Goal: Information Seeking & Learning: Learn about a topic

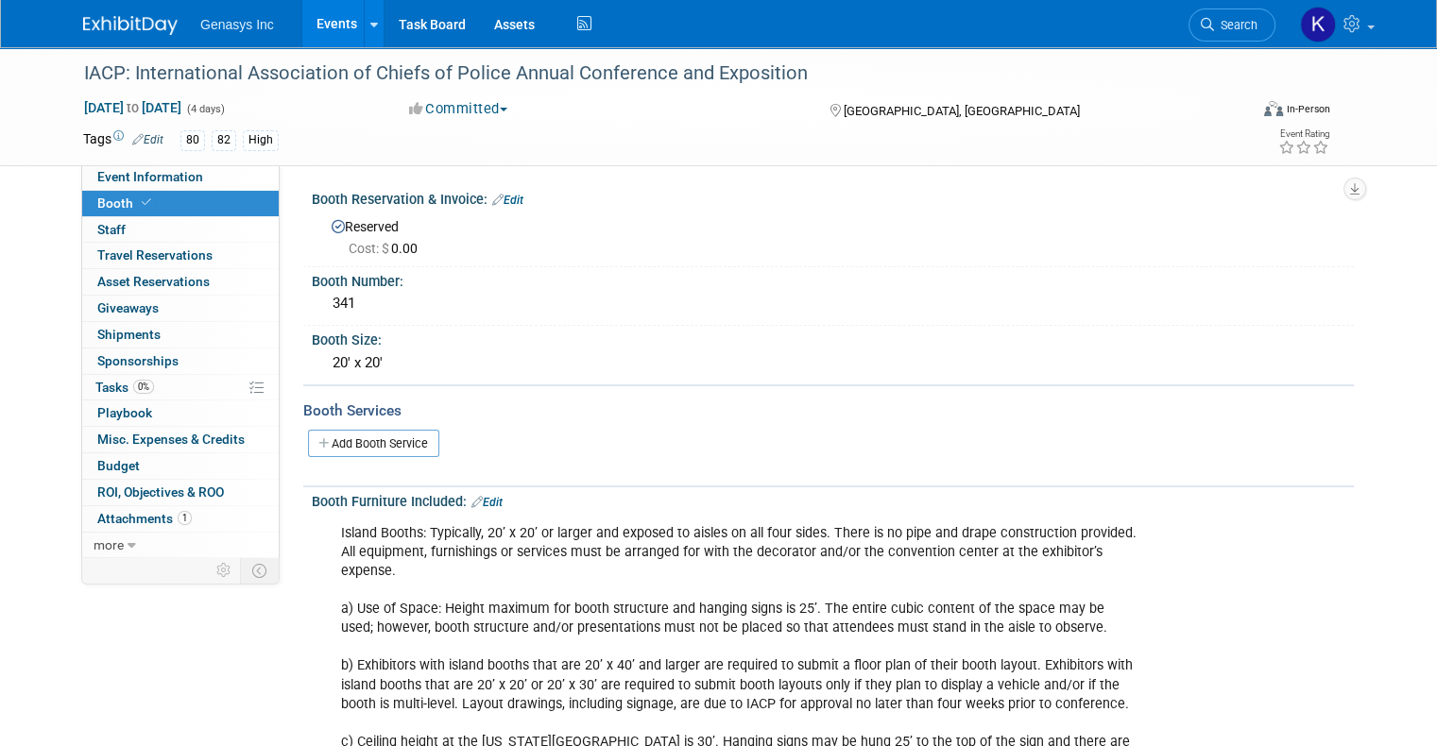
click at [332, 12] on link "Events" at bounding box center [336, 23] width 69 height 47
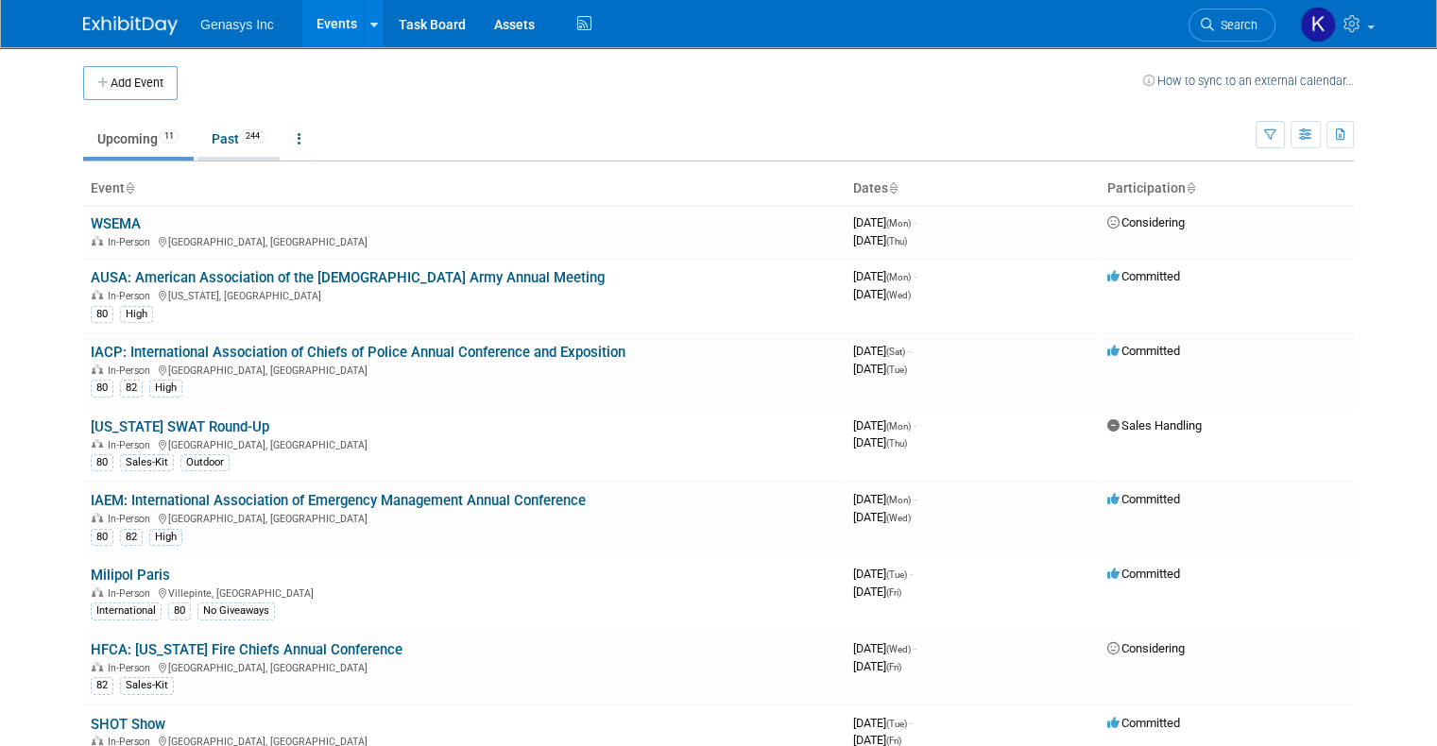
click at [207, 135] on link "Past 244" at bounding box center [238, 139] width 82 height 36
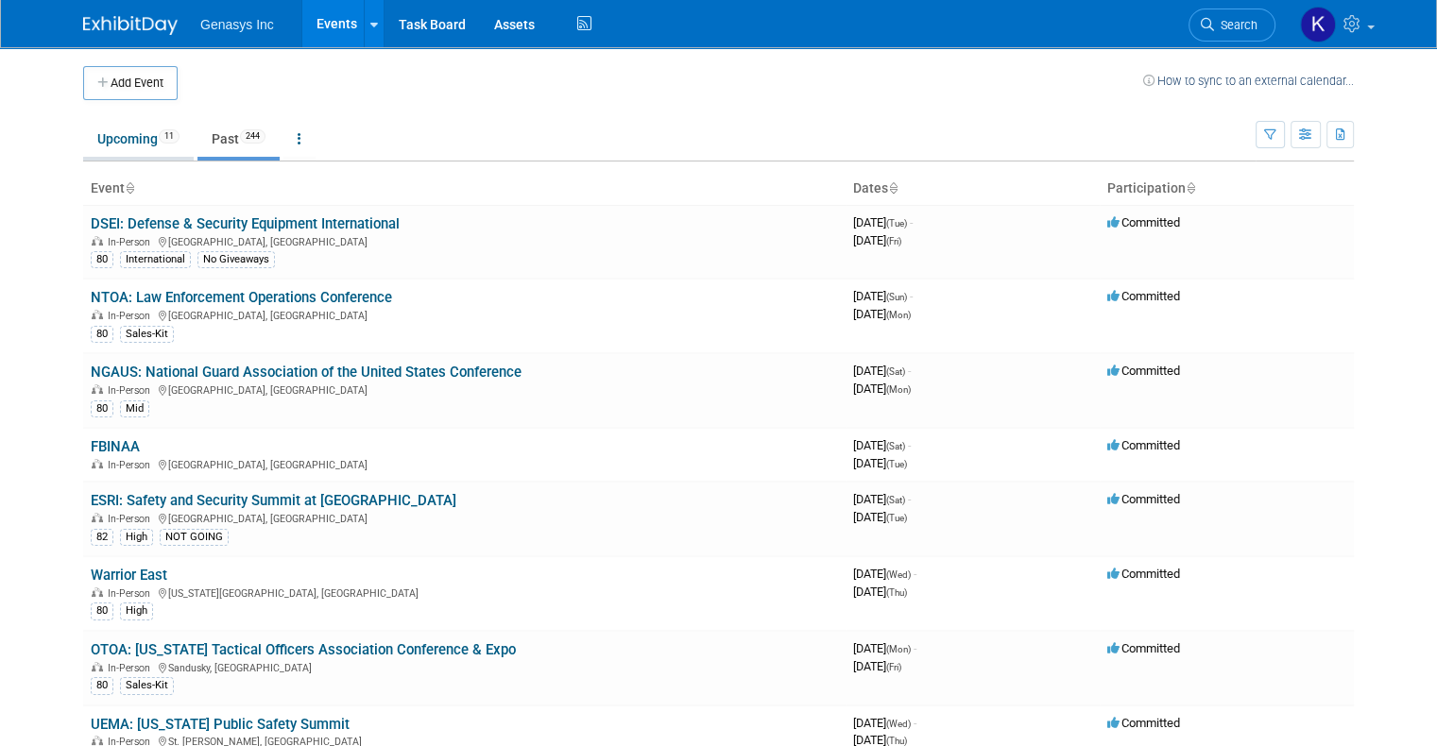
click at [112, 149] on link "Upcoming 11" at bounding box center [138, 139] width 111 height 36
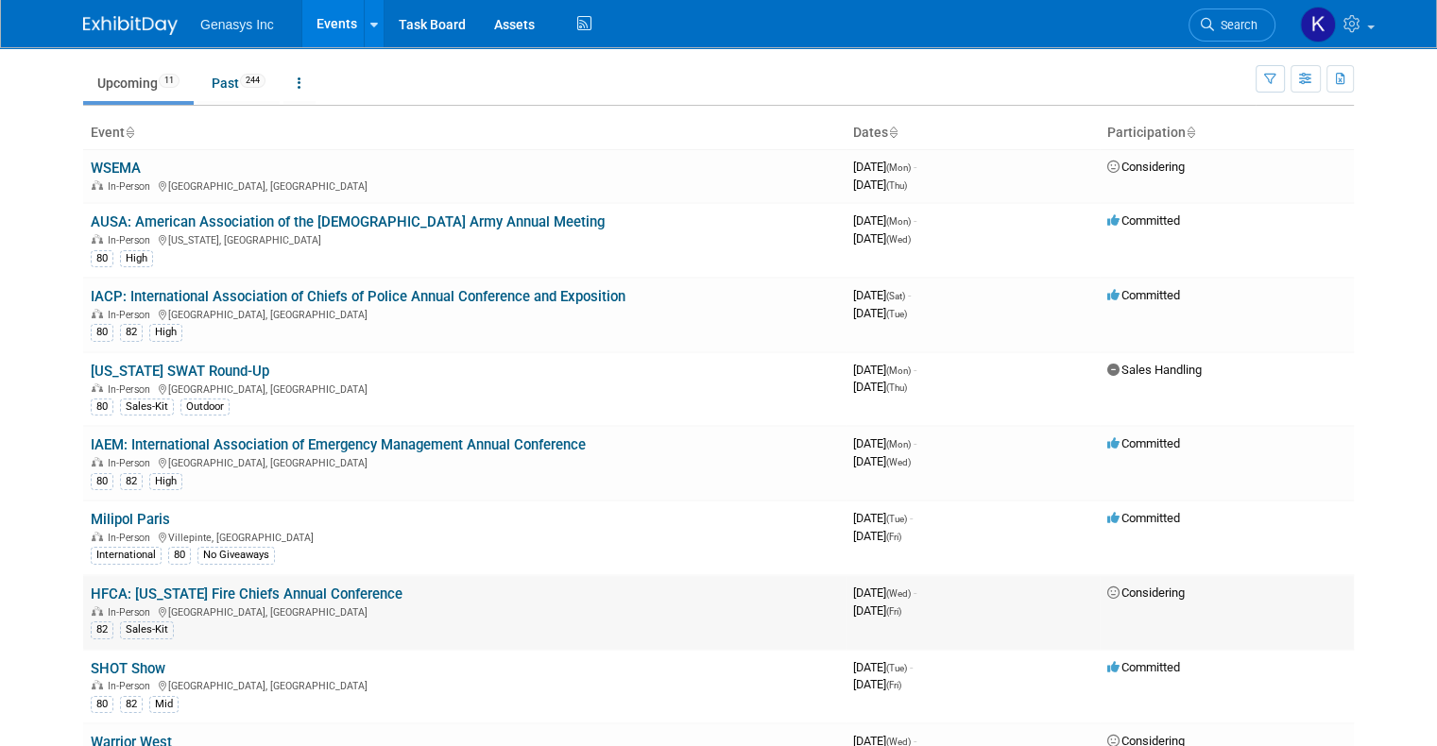
scroll to position [189, 0]
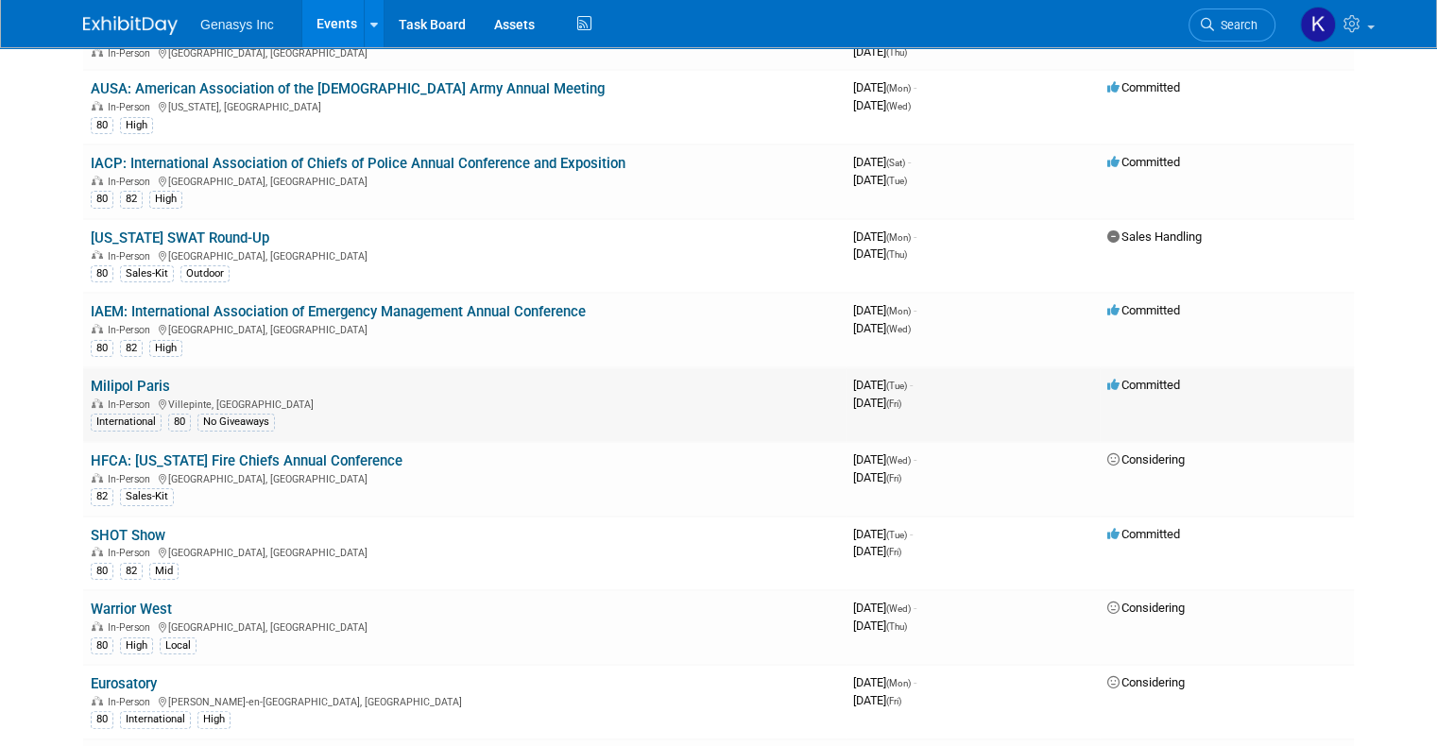
click at [113, 385] on link "Milipol Paris" at bounding box center [130, 386] width 79 height 17
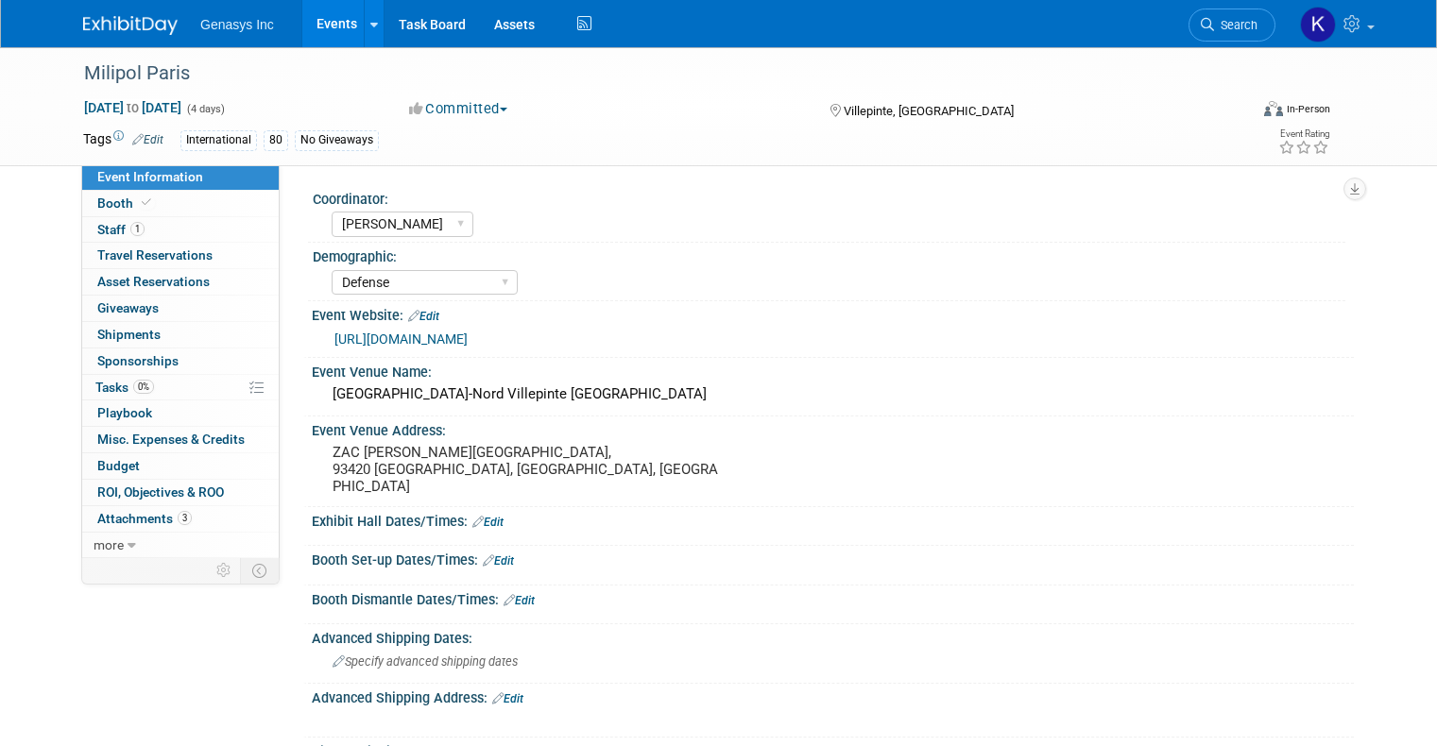
select select "Kate"
select select "Defense"
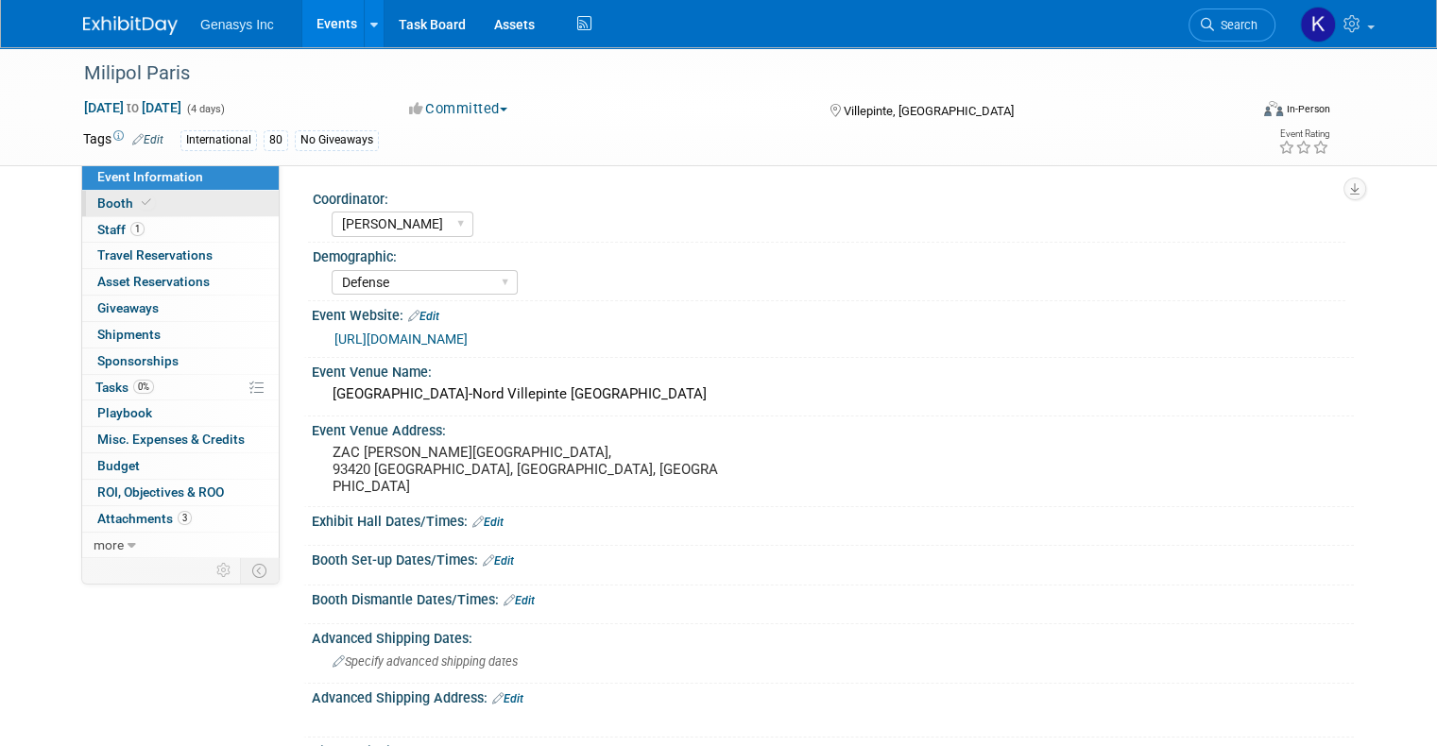
click at [143, 203] on link "Booth" at bounding box center [180, 204] width 196 height 26
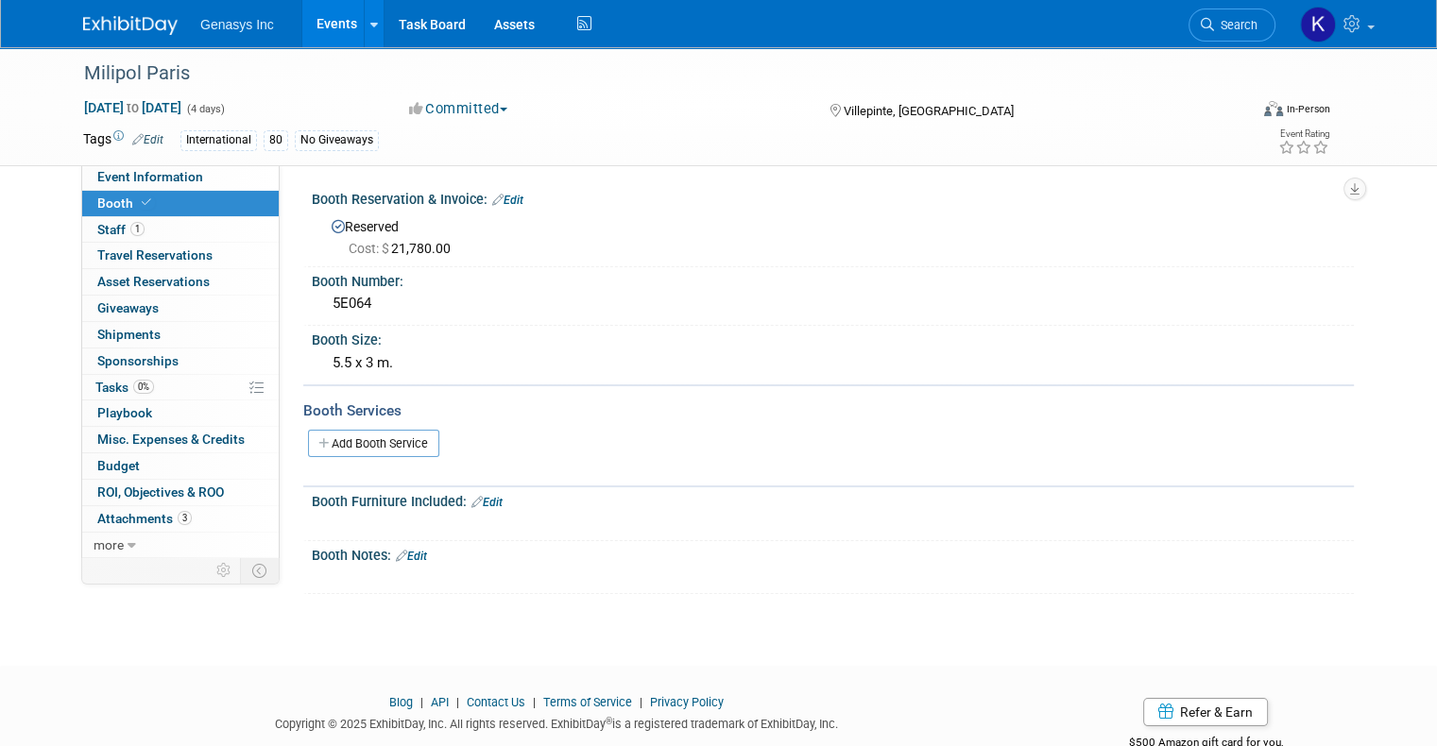
click at [322, 30] on link "Events" at bounding box center [336, 23] width 69 height 47
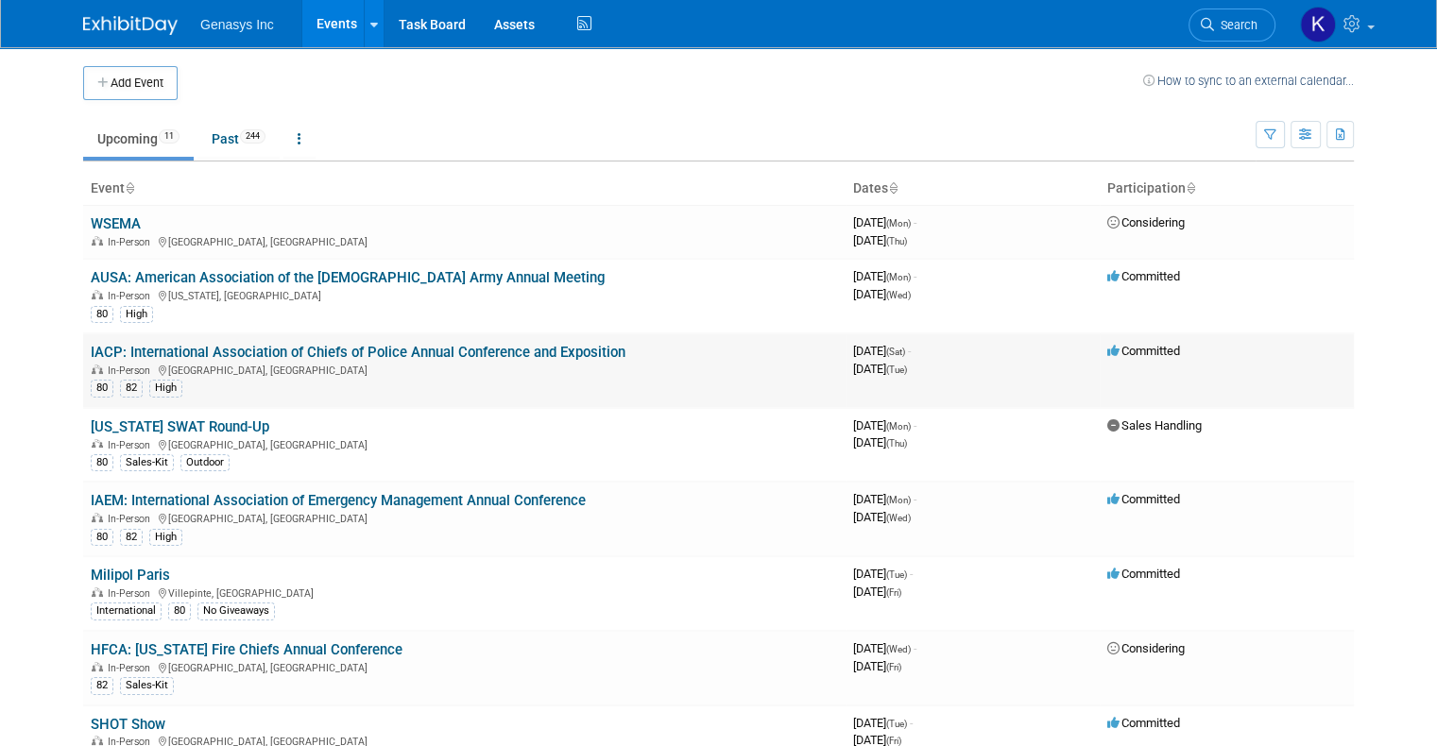
click at [126, 349] on link "IACP: International Association of Chiefs of Police Annual Conference and Expos…" at bounding box center [358, 352] width 535 height 17
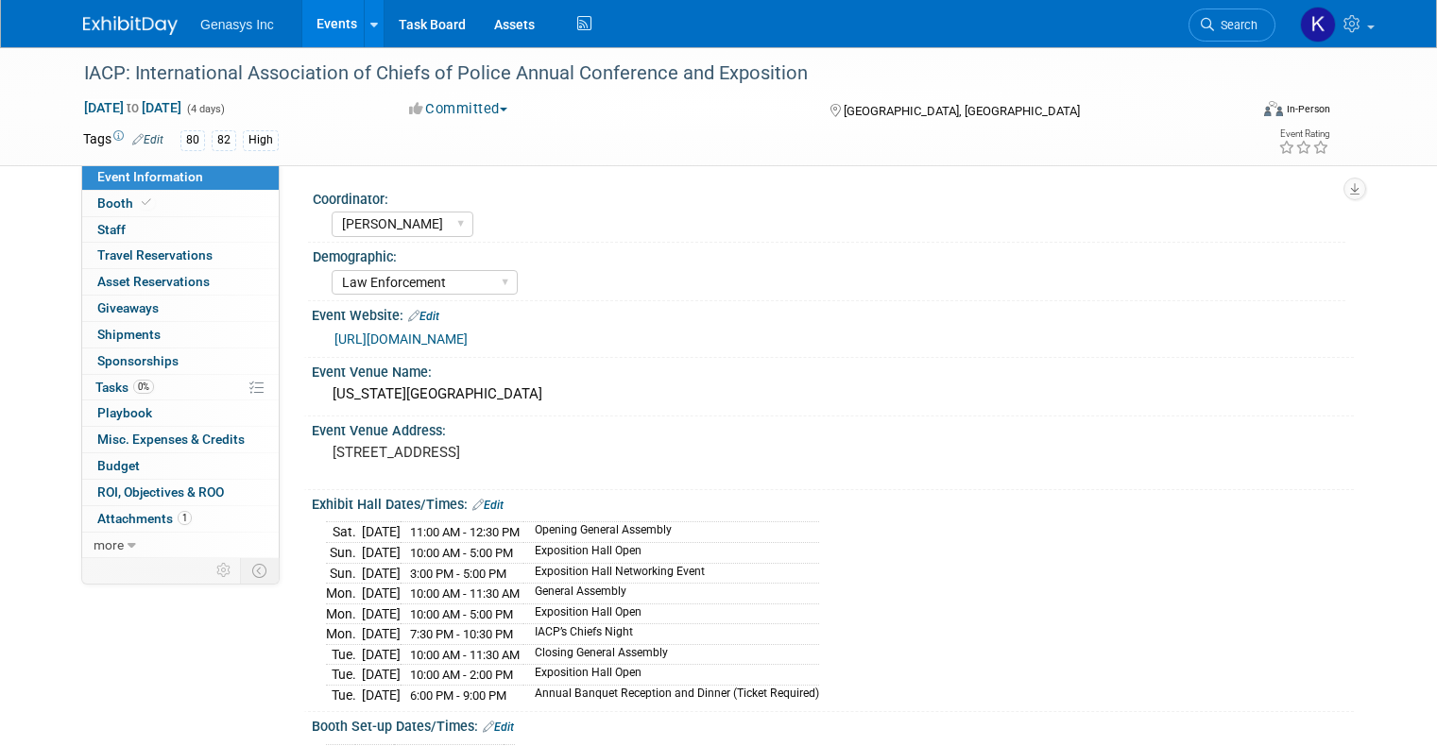
select select "[PERSON_NAME]"
select select "Law Enforcement"
select select "No"
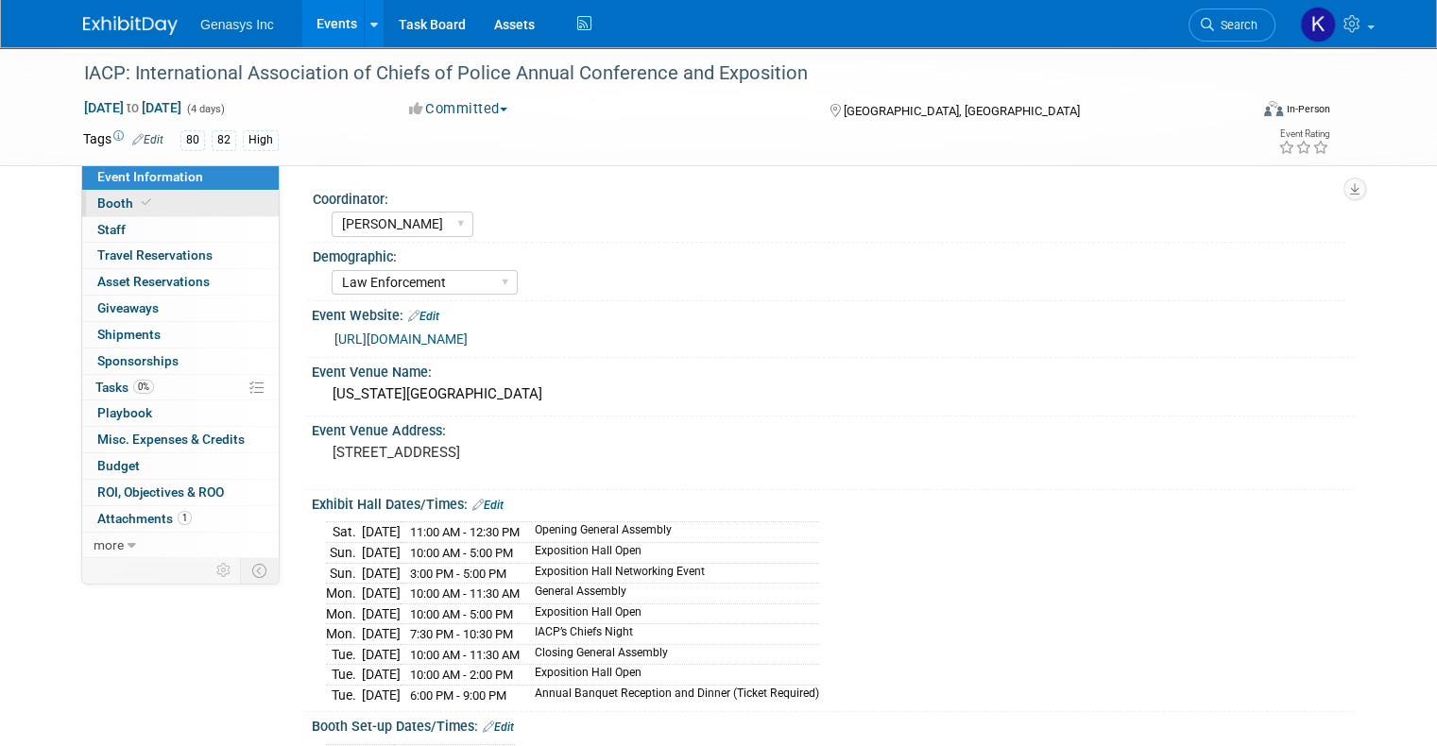
click at [110, 202] on span "Booth" at bounding box center [126, 203] width 58 height 15
